Goal: Information Seeking & Learning: Learn about a topic

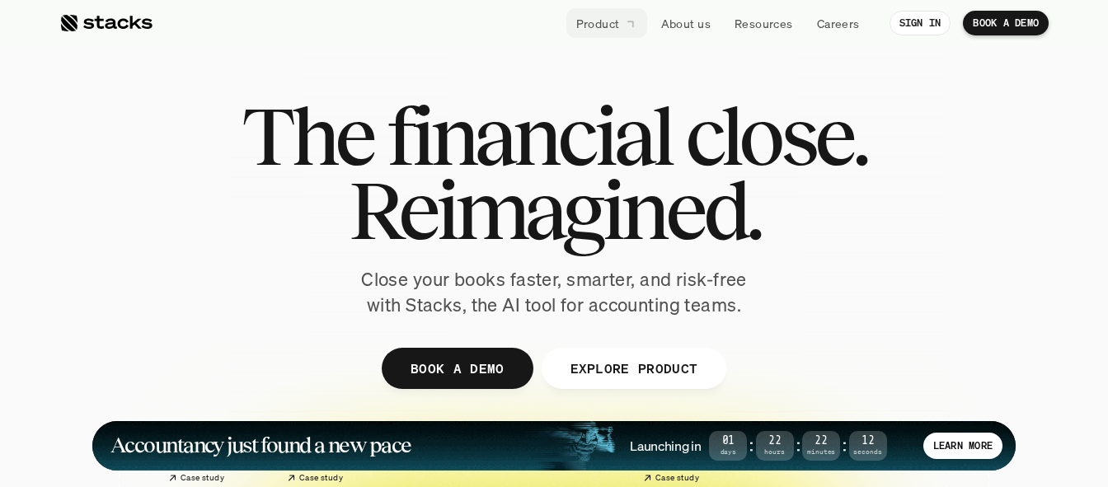
click at [686, 15] on p "About us" at bounding box center [685, 23] width 49 height 17
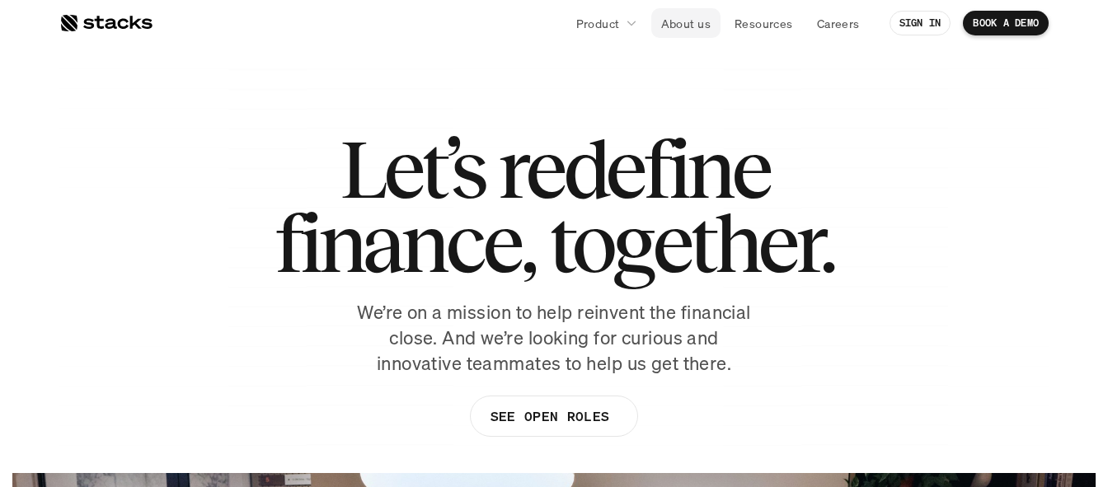
click at [697, 22] on p "About us" at bounding box center [685, 23] width 49 height 17
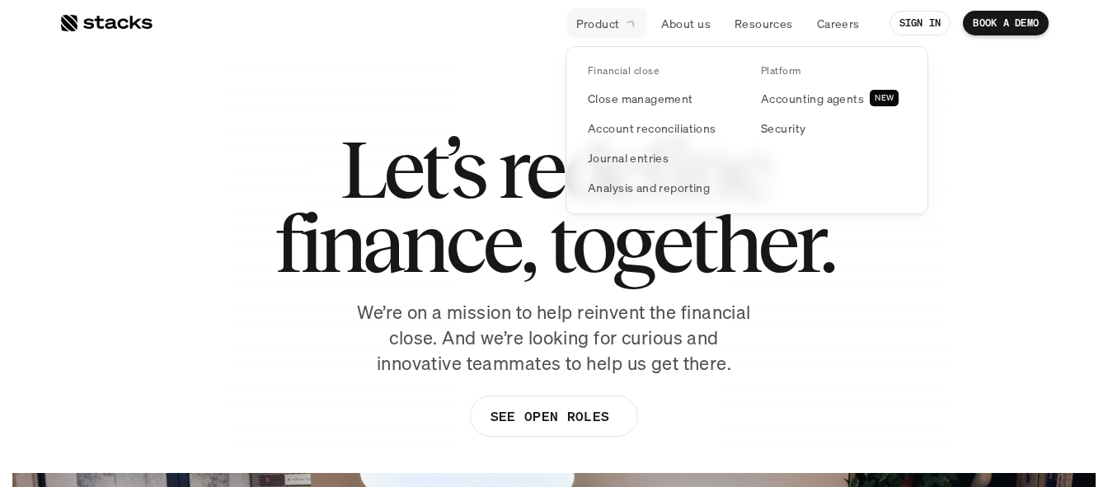
click at [638, 30] on link "Product" at bounding box center [606, 23] width 81 height 30
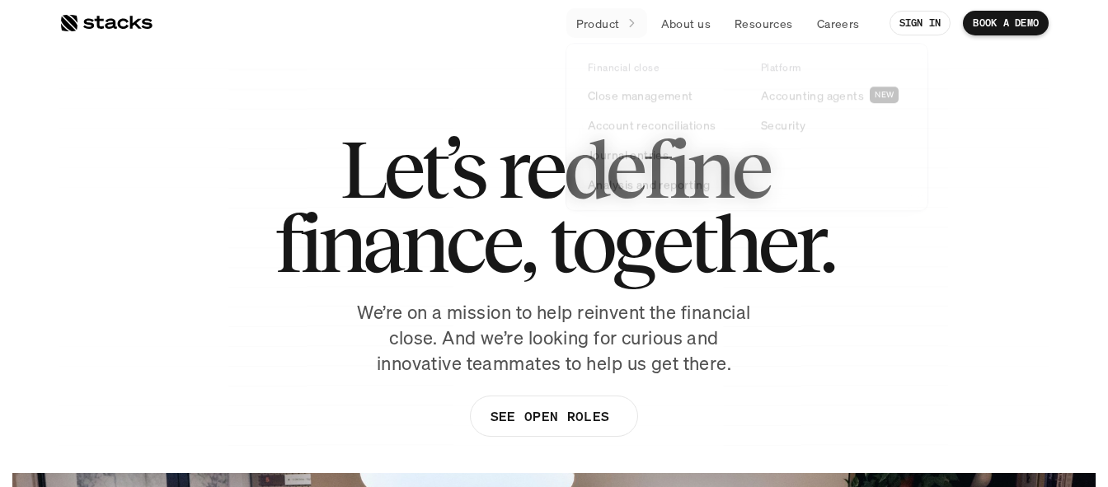
click at [943, 283] on div "Let’s redefine finance, together. We’re on a mission to help reinvent the finan…" at bounding box center [553, 292] width 989 height 321
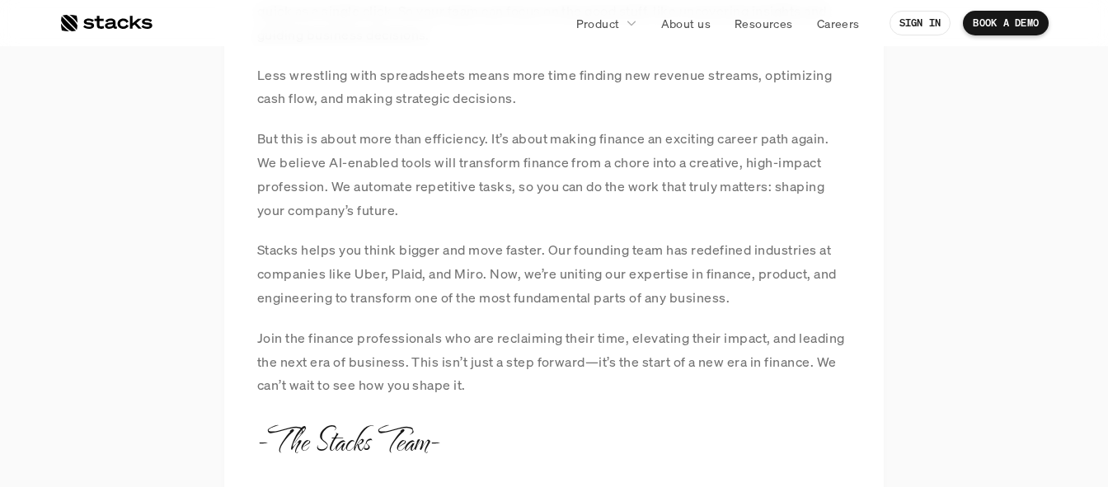
scroll to position [1504, 0]
drag, startPoint x: 831, startPoint y: 140, endPoint x: 554, endPoint y: 140, distance: 276.9
click at [554, 140] on p "But this is about more than efficiency. It’s about making finance an exciting c…" at bounding box center [553, 172] width 593 height 95
drag, startPoint x: 426, startPoint y: 204, endPoint x: 254, endPoint y: 139, distance: 183.8
click at [254, 139] on div "MANIFESTO At Stacks, we believe finance isn’t just bookkeeping. It's a powerful…" at bounding box center [553, 50] width 659 height 887
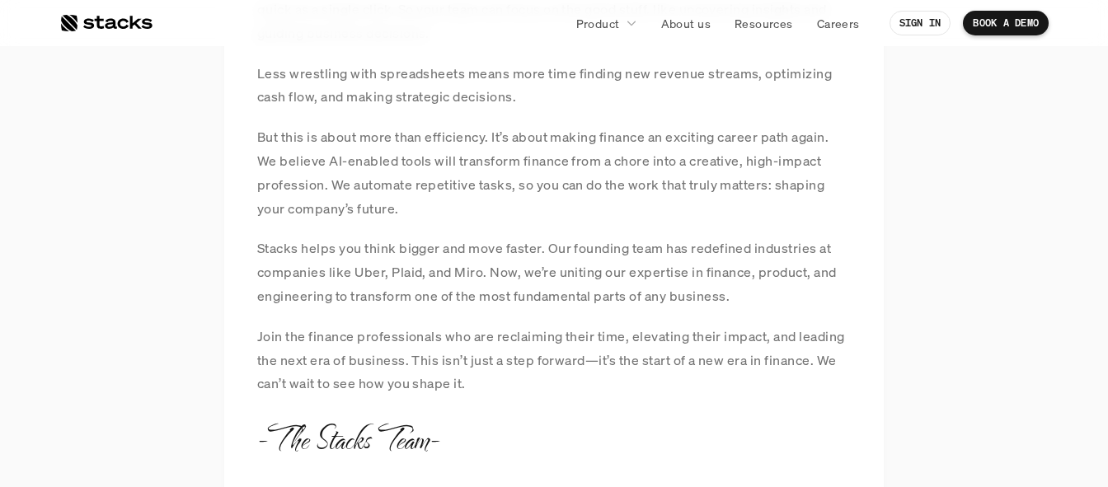
drag, startPoint x: 488, startPoint y: 398, endPoint x: 249, endPoint y: 140, distance: 351.6
click at [249, 140] on div "MANIFESTO At Stacks, we believe finance isn’t just bookkeeping. It's a powerful…" at bounding box center [553, 50] width 659 height 887
copy div "But this is about more than efficiency. It’s about making finance an exciting c…"
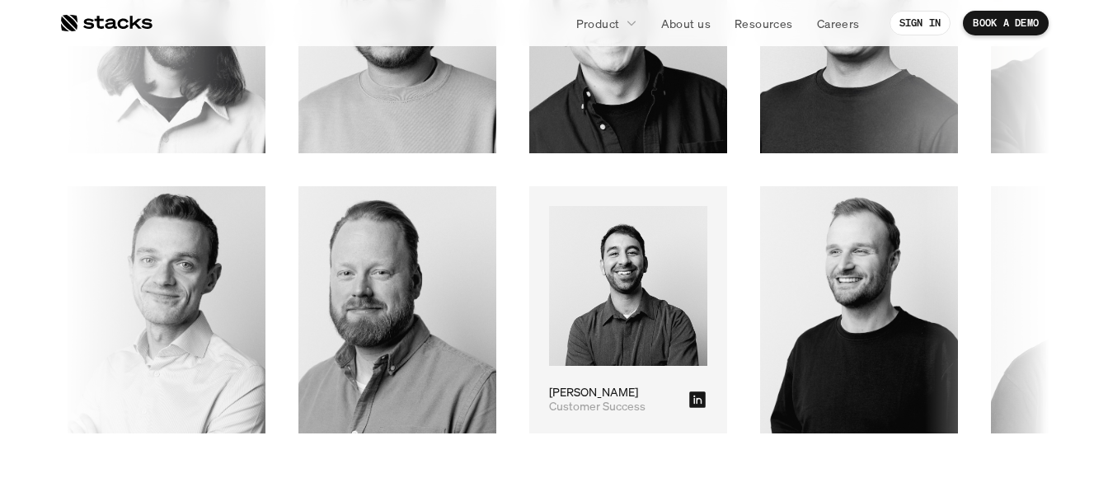
scroll to position [2785, 0]
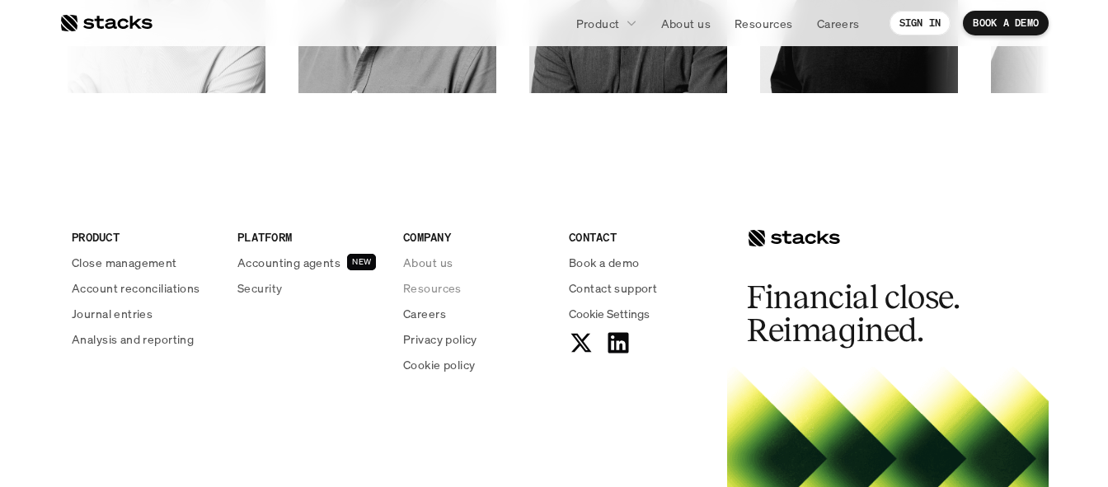
click at [429, 262] on p "About us" at bounding box center [427, 262] width 49 height 17
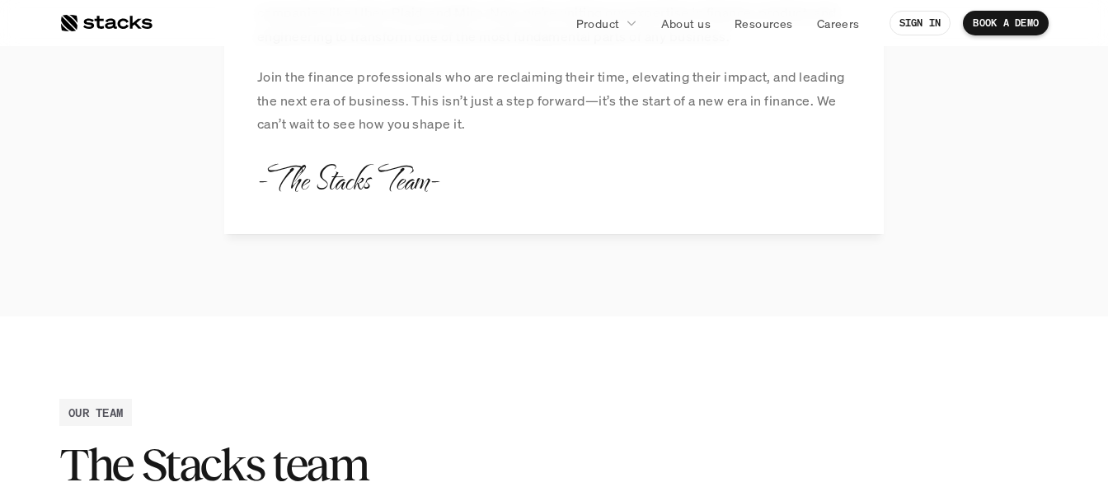
scroll to position [2255, 0]
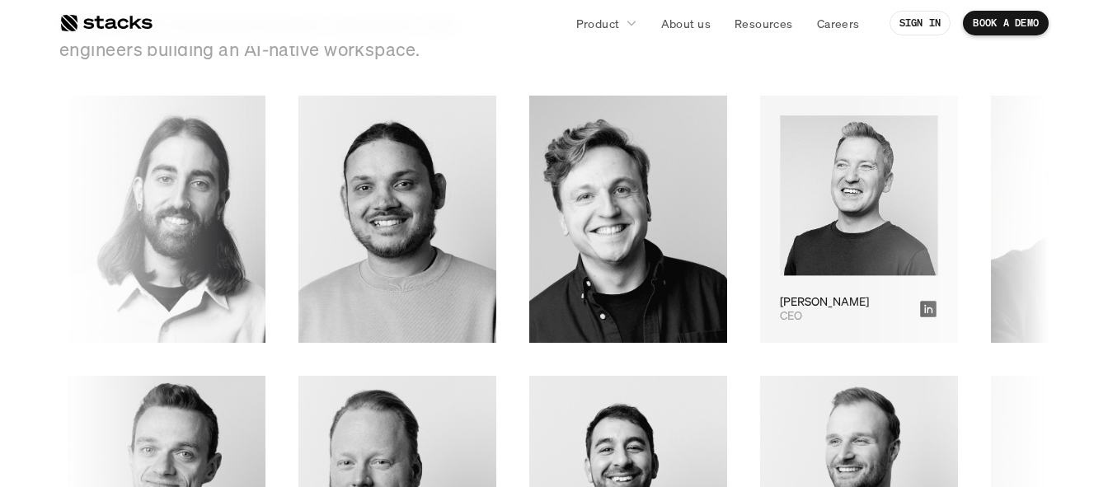
click at [780, 237] on img at bounding box center [858, 195] width 157 height 160
click at [780, 158] on img at bounding box center [859, 195] width 158 height 161
click at [760, 303] on div "CEO [PERSON_NAME]" at bounding box center [859, 219] width 198 height 247
click at [918, 307] on icon at bounding box center [928, 308] width 20 height 20
